Goal: Find specific fact: Find specific fact

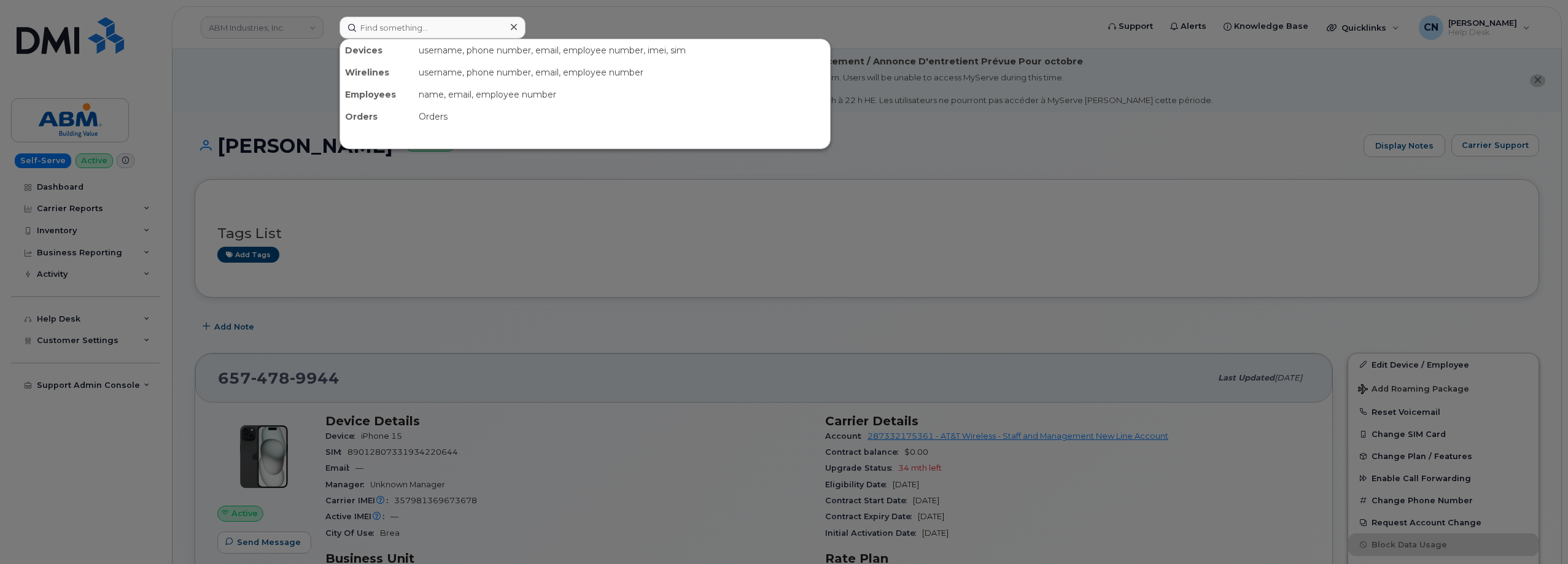
click at [374, 20] on input at bounding box center [432, 27] width 186 height 22
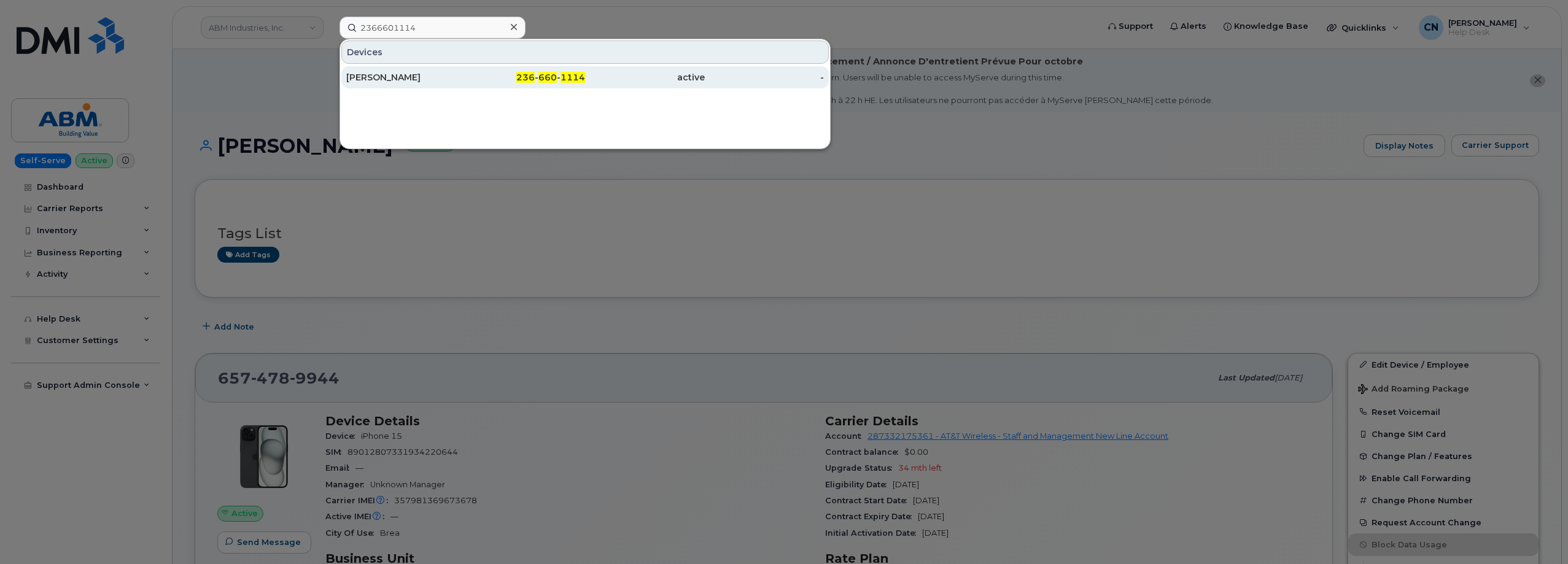
type input "2366601114"
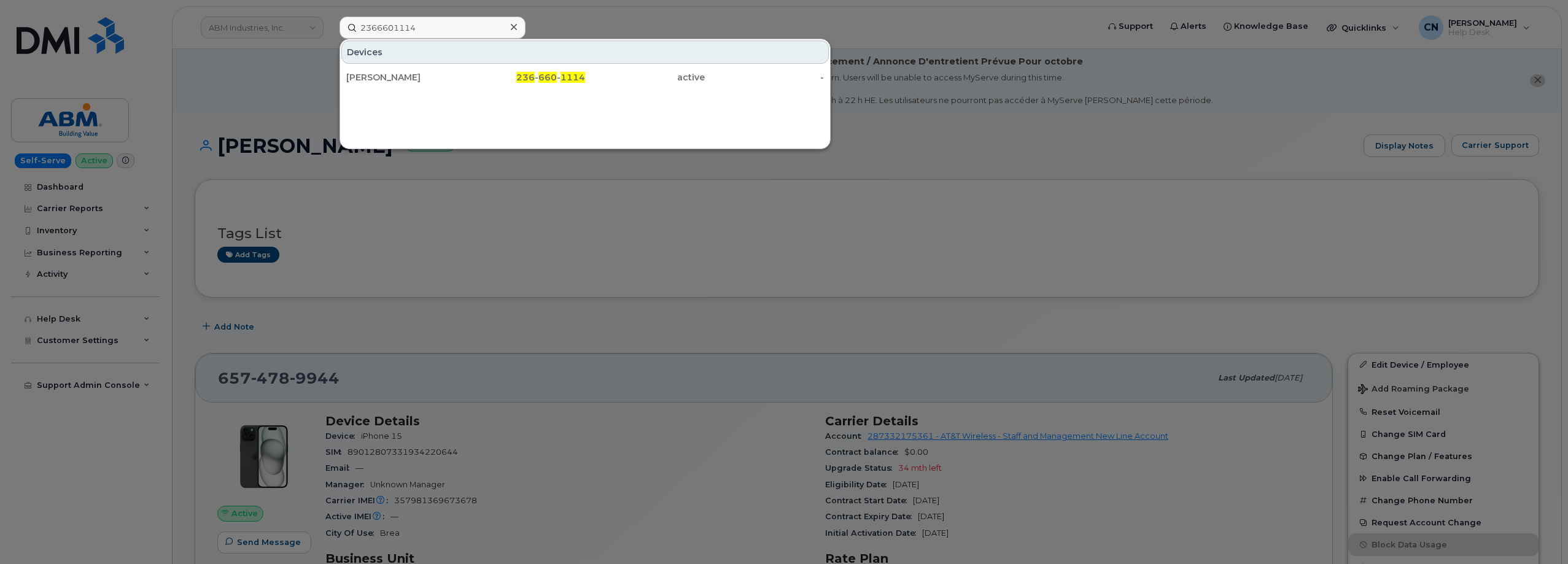
drag, startPoint x: 421, startPoint y: 80, endPoint x: 340, endPoint y: 49, distance: 86.7
click at [420, 80] on div "Ryan Stadlwieser" at bounding box center [406, 77] width 120 height 12
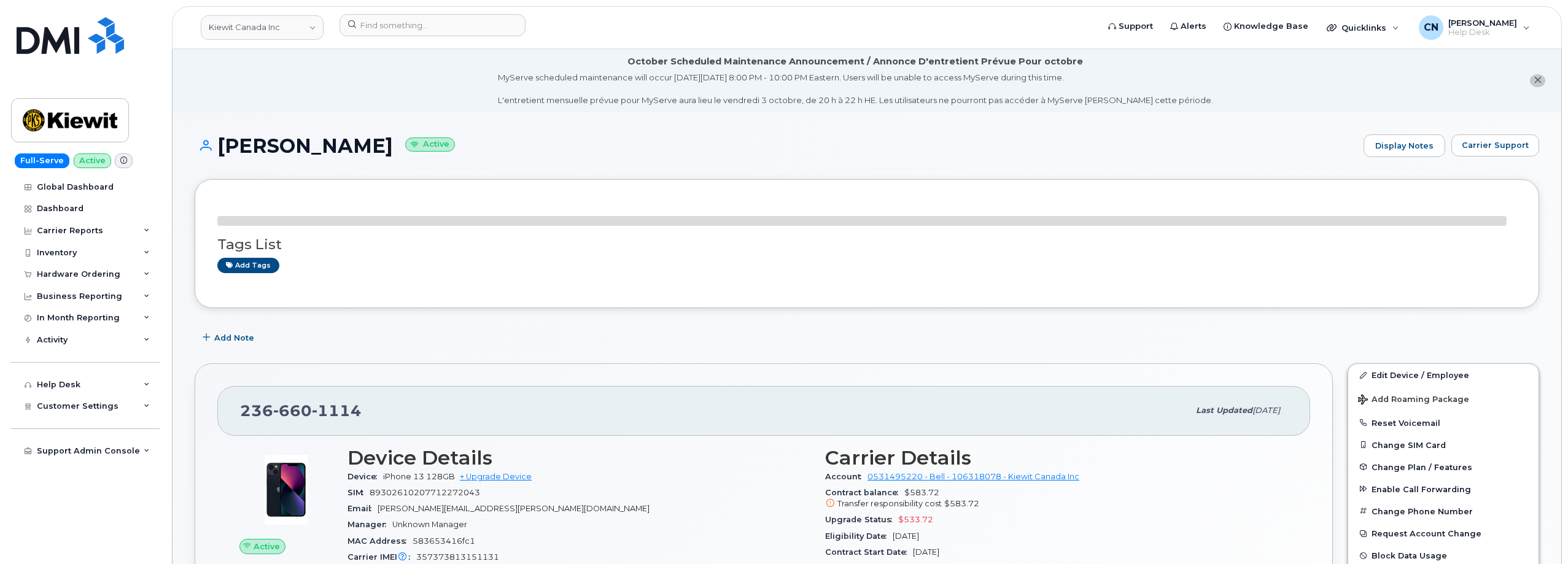
drag, startPoint x: 393, startPoint y: 147, endPoint x: 219, endPoint y: 151, distance: 174.0
click at [219, 151] on h1 "Ryan Stadlwieser Active" at bounding box center [776, 146] width 1163 height 21
copy h1 "Ryan Stadlwieser"
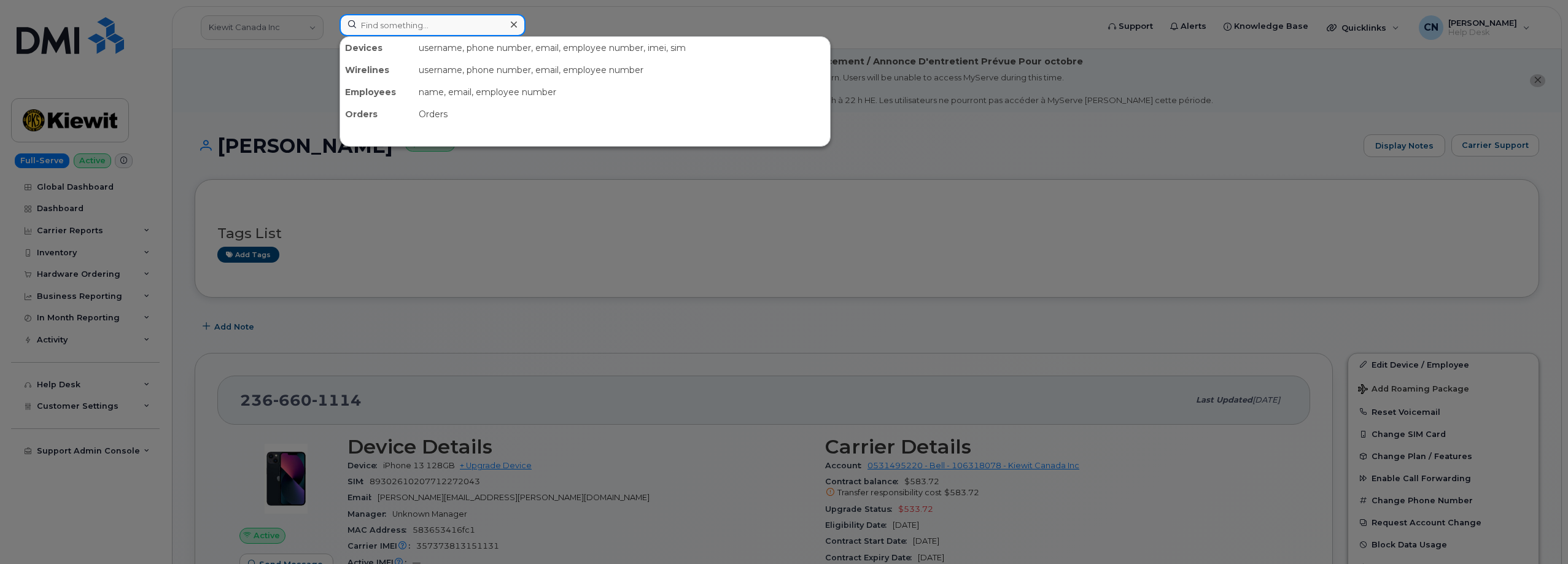
click at [399, 23] on input at bounding box center [432, 24] width 186 height 22
paste input "8439062892"
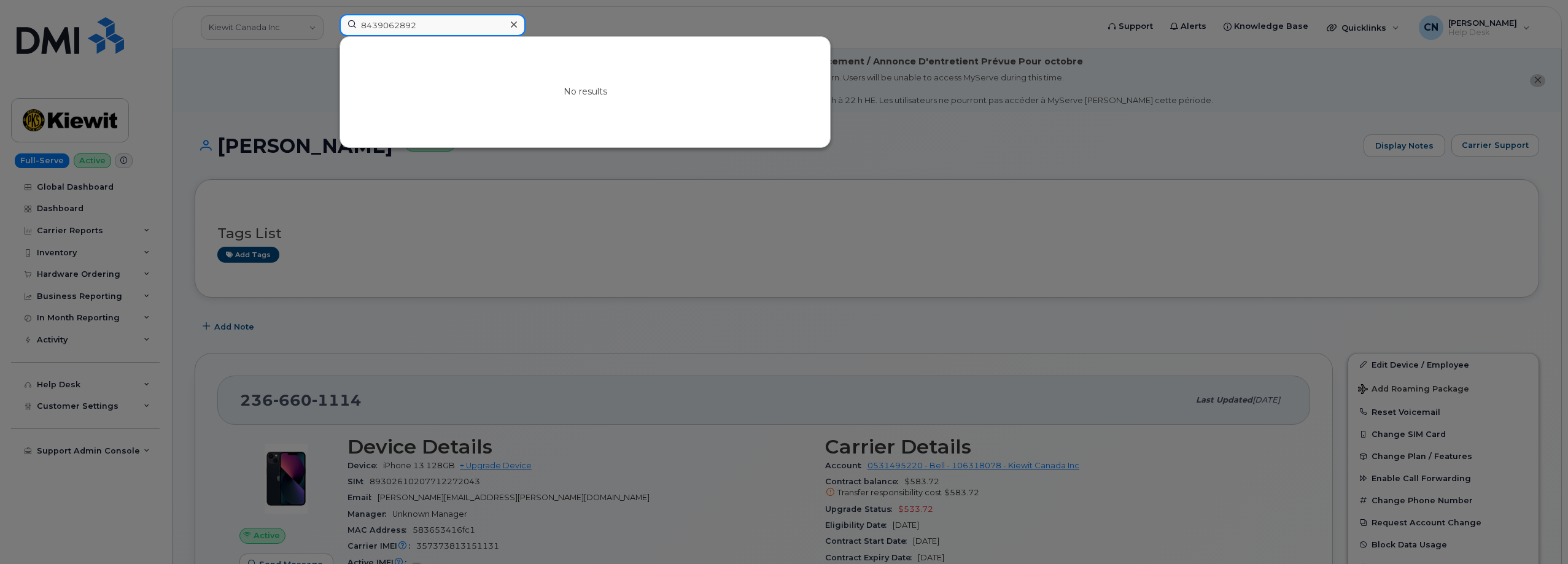
type input "8439062892"
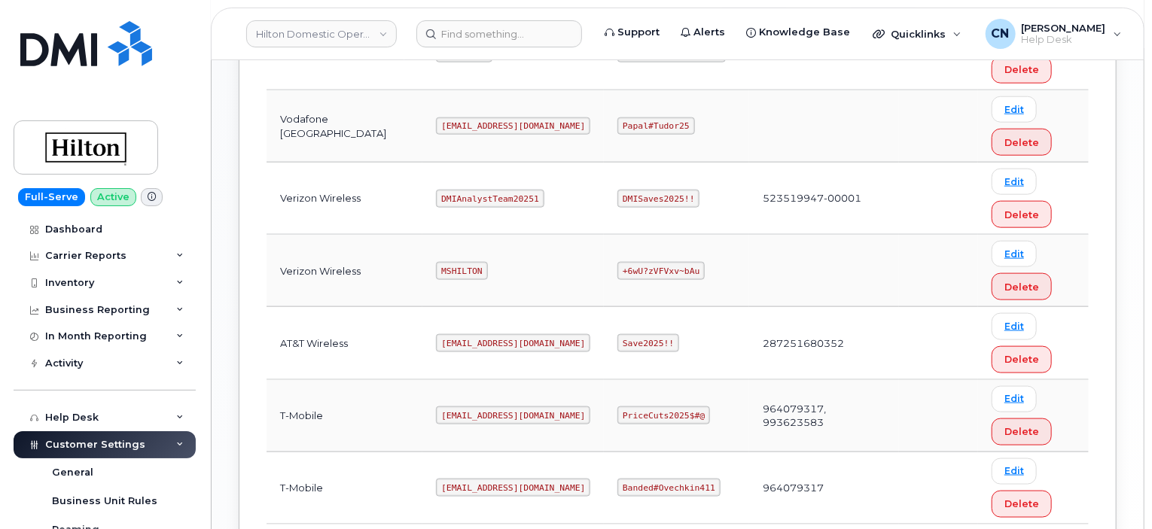
scroll to position [828, 0]
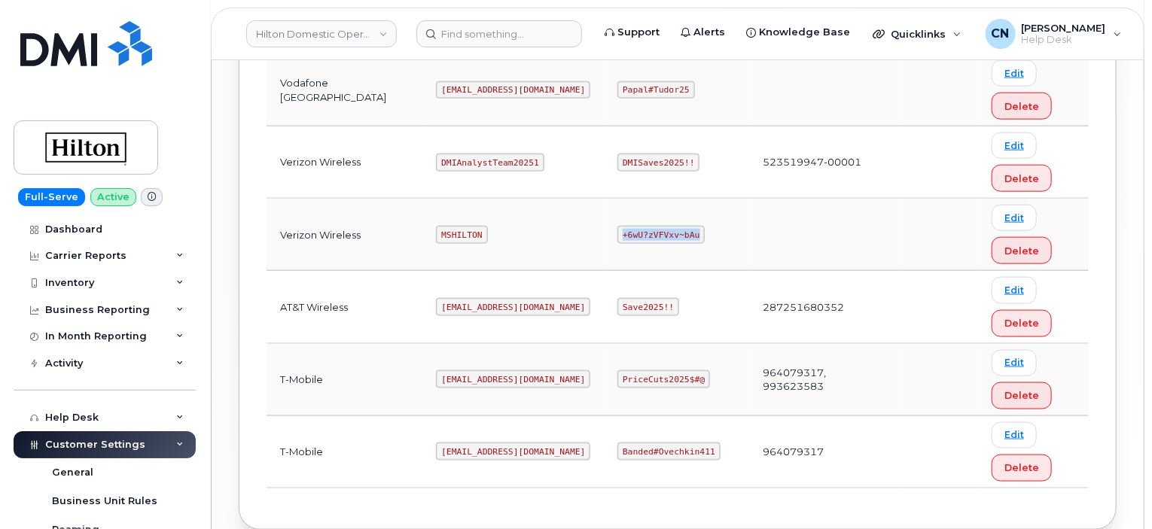
drag, startPoint x: 590, startPoint y: 230, endPoint x: 686, endPoint y: 231, distance: 96.4
click at [686, 230] on td "+6wU?zVFVxv~bAu" at bounding box center [676, 235] width 145 height 72
copy code "+6wU?zVFVxv~bAu"
